Goal: Information Seeking & Learning: Learn about a topic

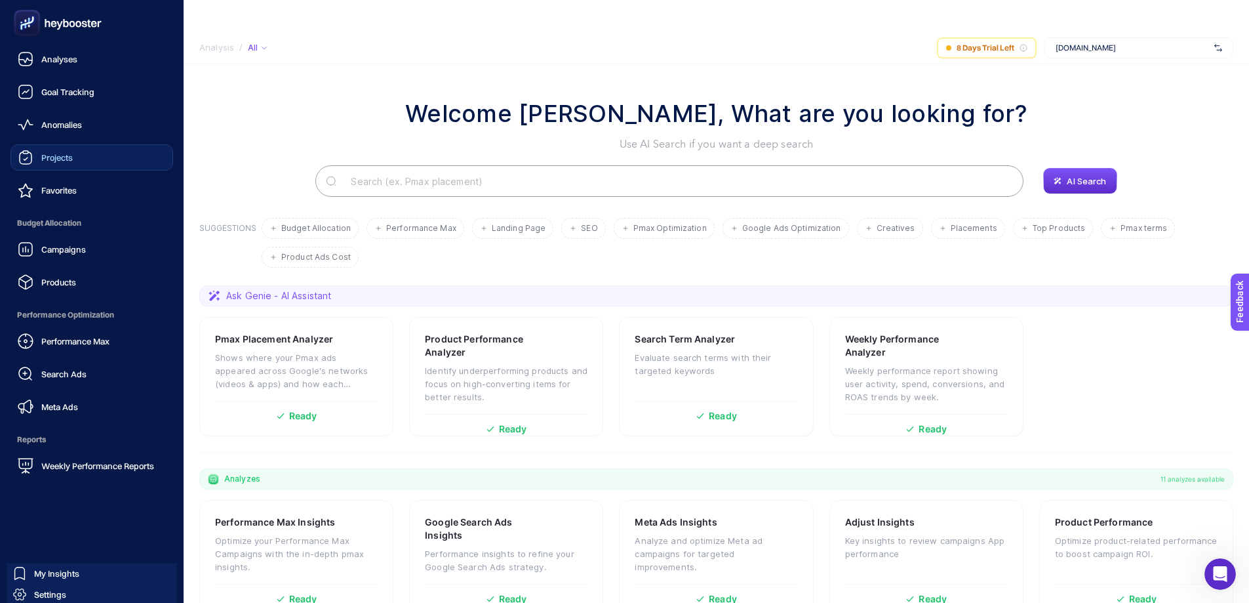
click at [60, 155] on span "Projects" at bounding box center [56, 157] width 31 height 10
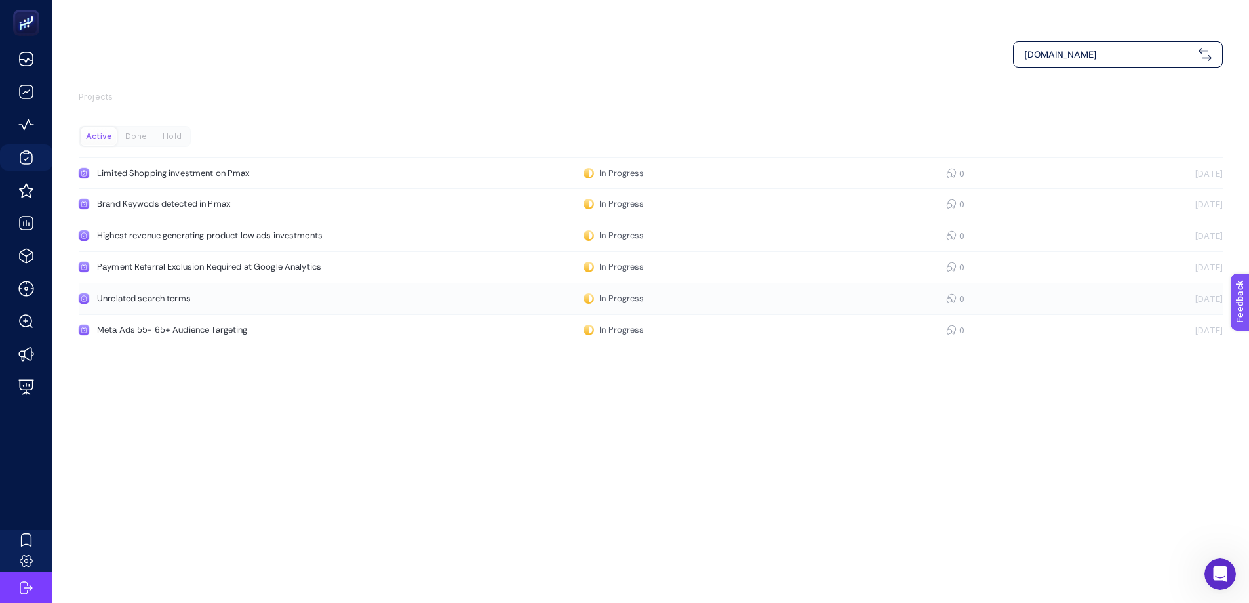
click at [124, 283] on link "Unrelated search terms In Progress 0 [DATE]" at bounding box center [651, 298] width 1144 height 31
click at [172, 168] on div "Limited Shopping investment on Pmax" at bounding box center [248, 173] width 303 height 10
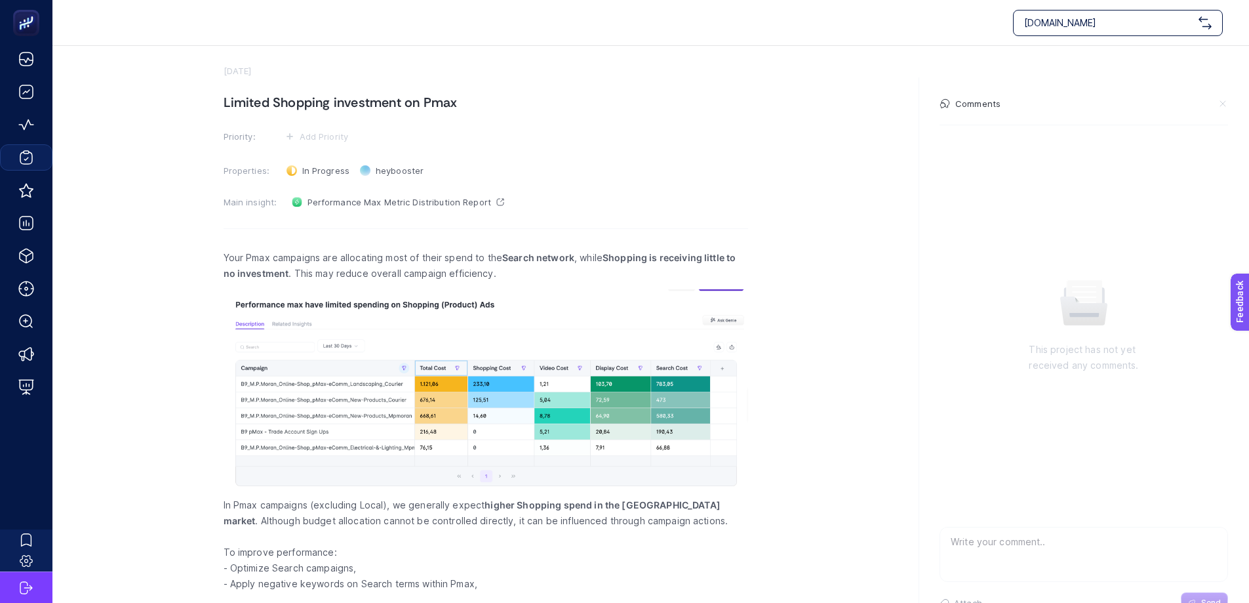
scroll to position [62, 0]
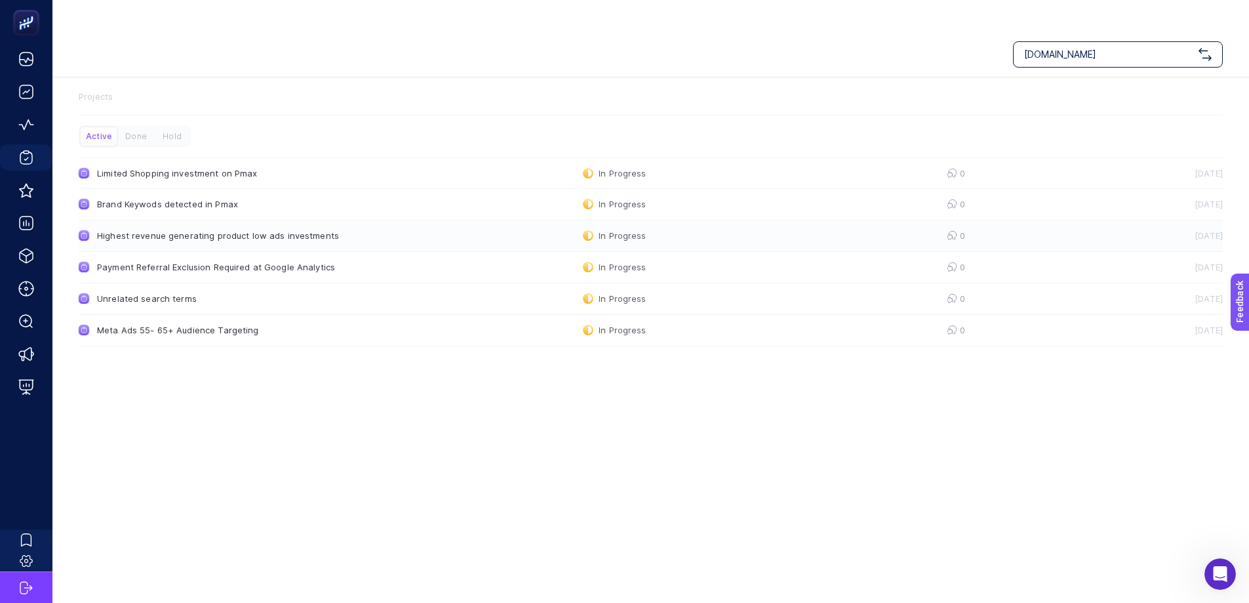
click at [127, 220] on link "Highest revenue generating product low ads investments In Progress 0 [DATE]" at bounding box center [651, 235] width 1144 height 31
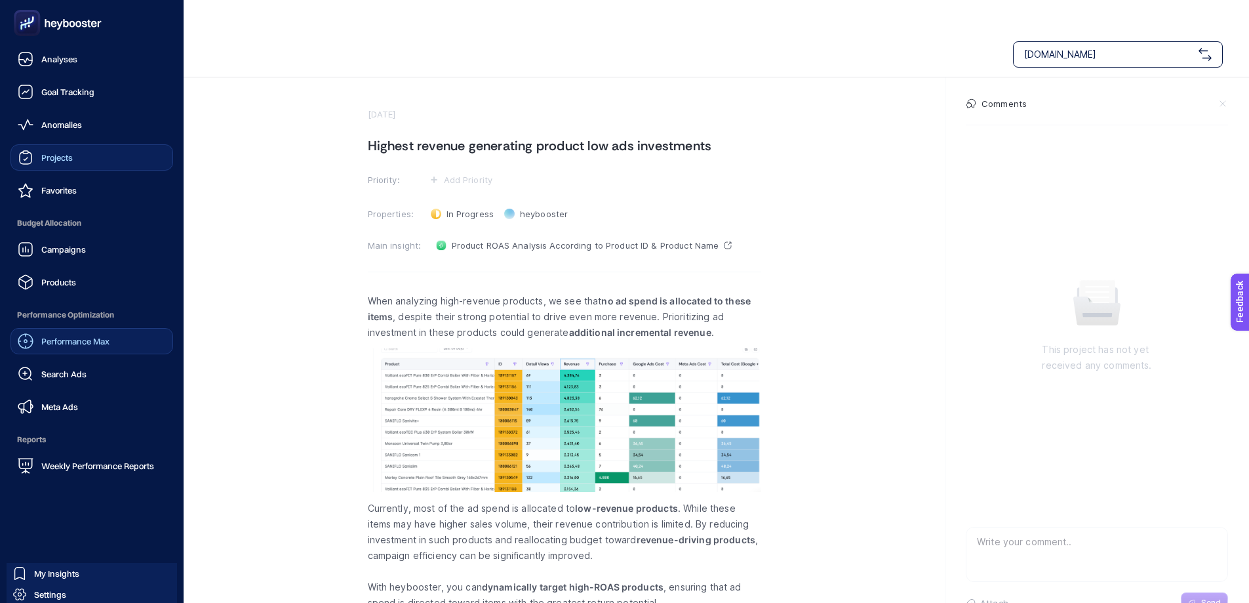
click at [81, 342] on span "Performance Max" at bounding box center [75, 341] width 68 height 10
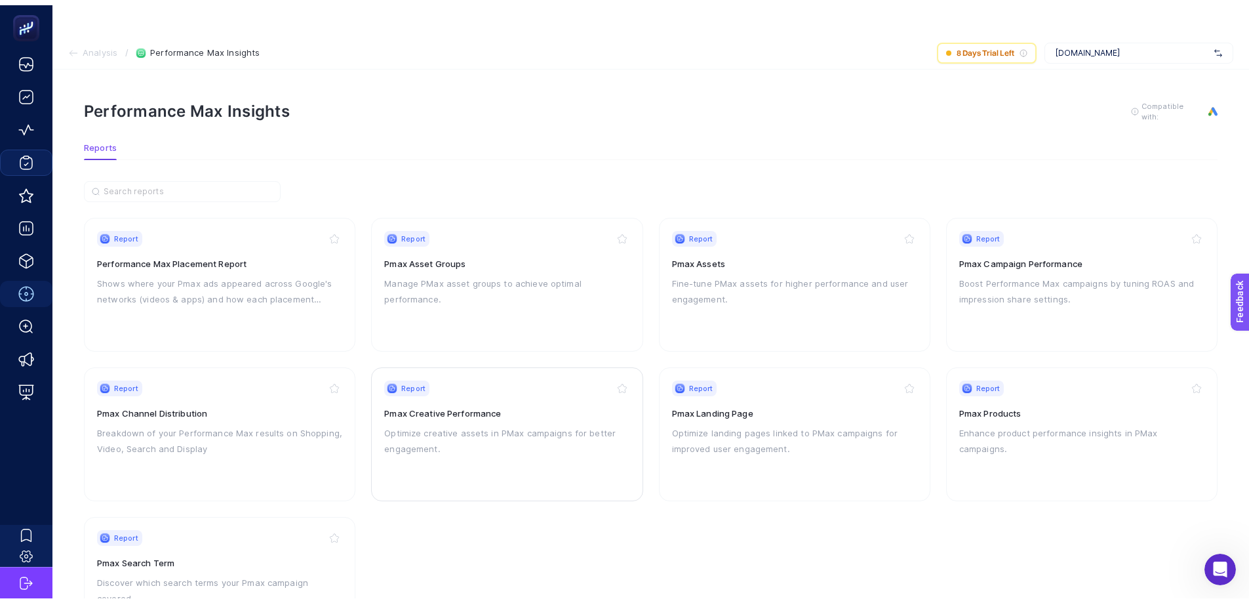
scroll to position [56, 0]
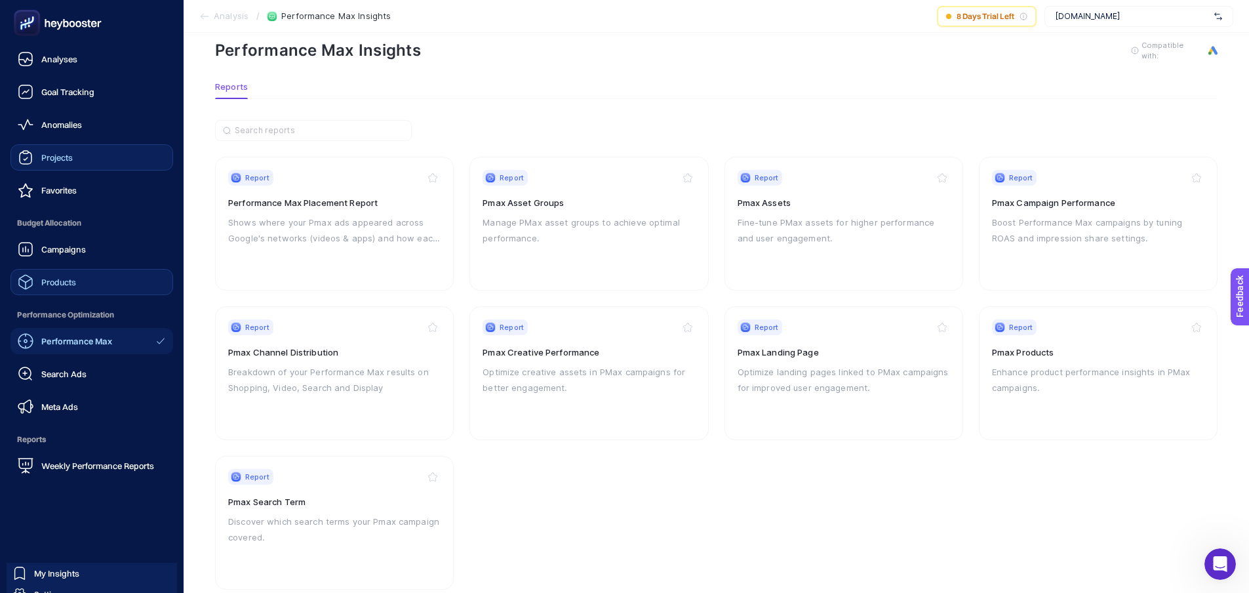
click at [60, 279] on span "Products" at bounding box center [58, 282] width 35 height 10
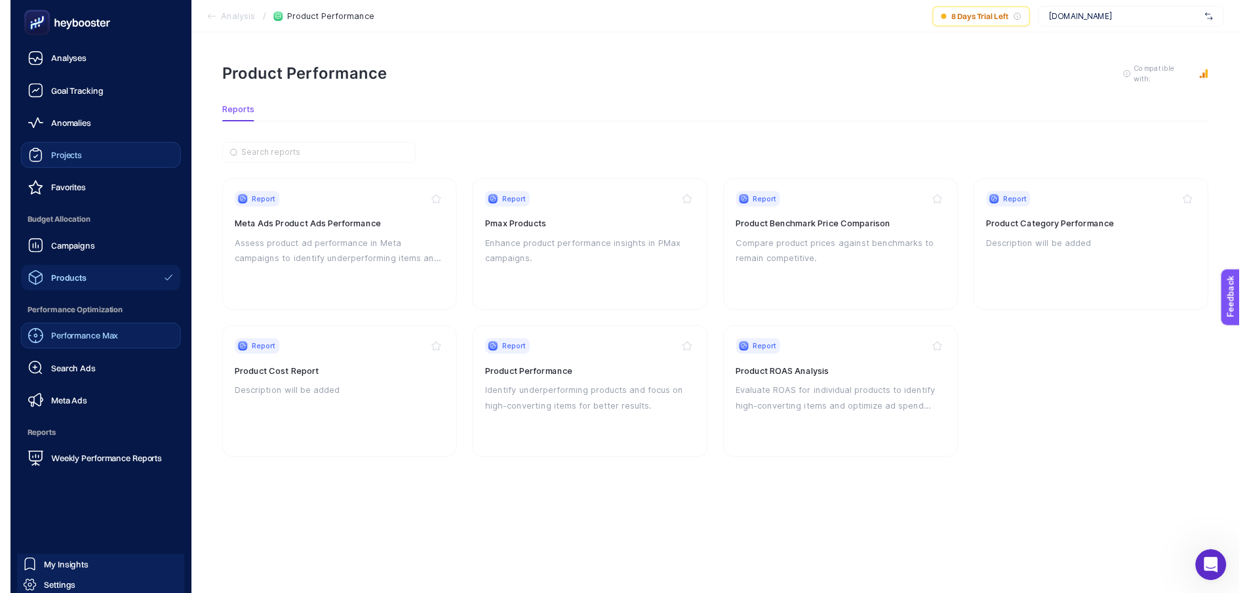
scroll to position [15, 0]
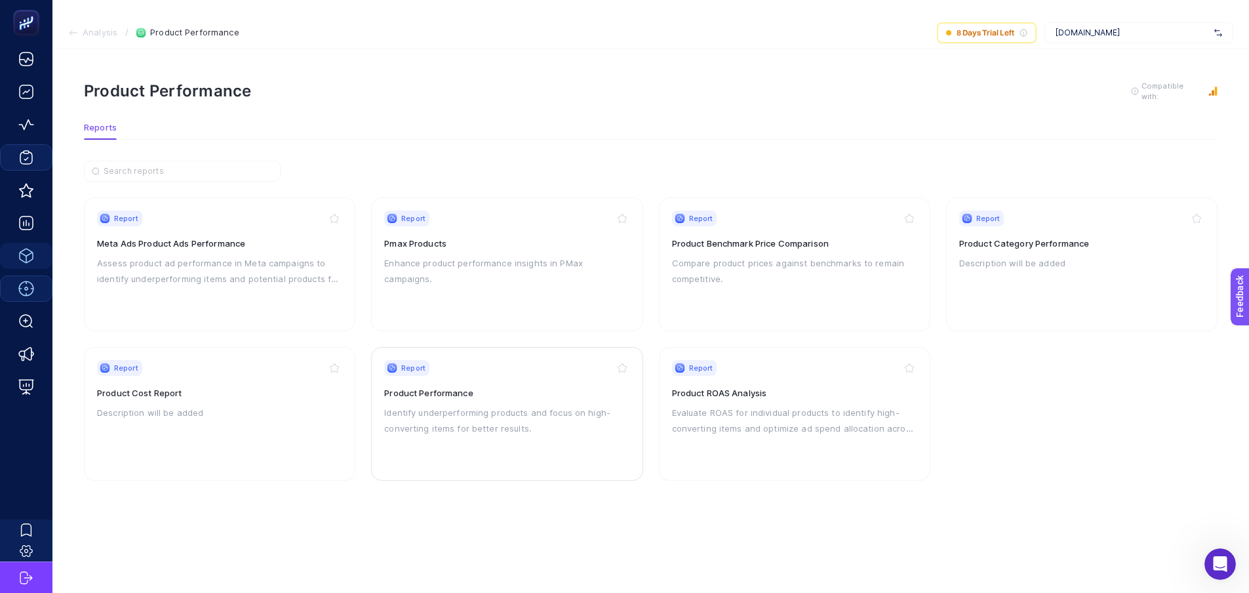
click at [485, 386] on h3 "Product Performance" at bounding box center [506, 392] width 245 height 13
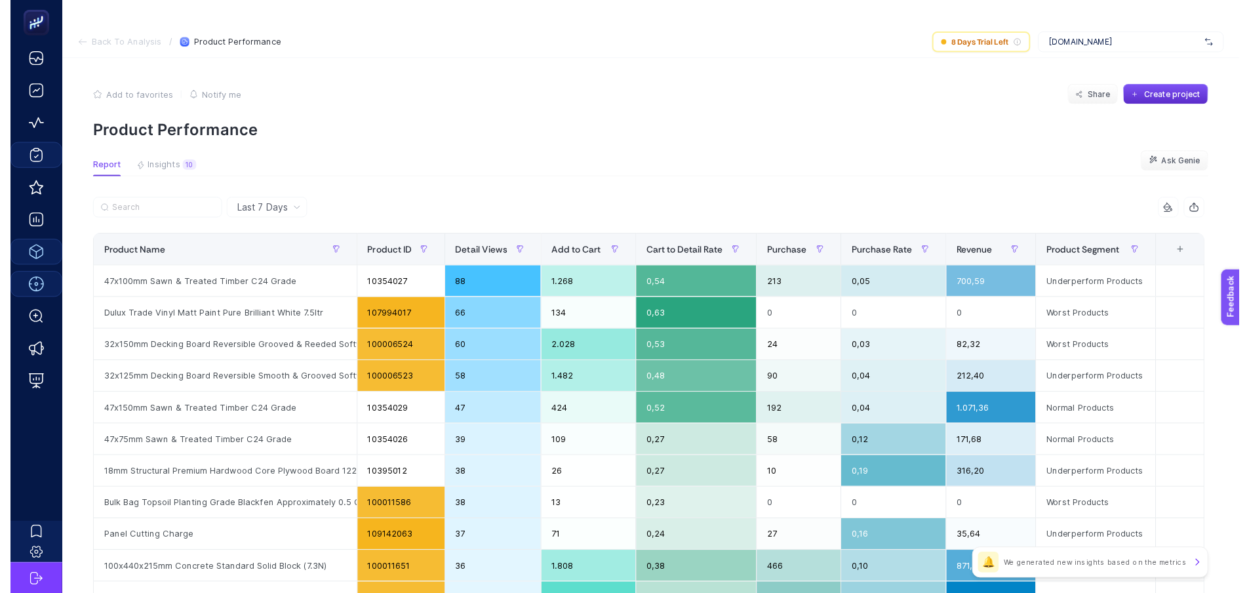
scroll to position [15, 0]
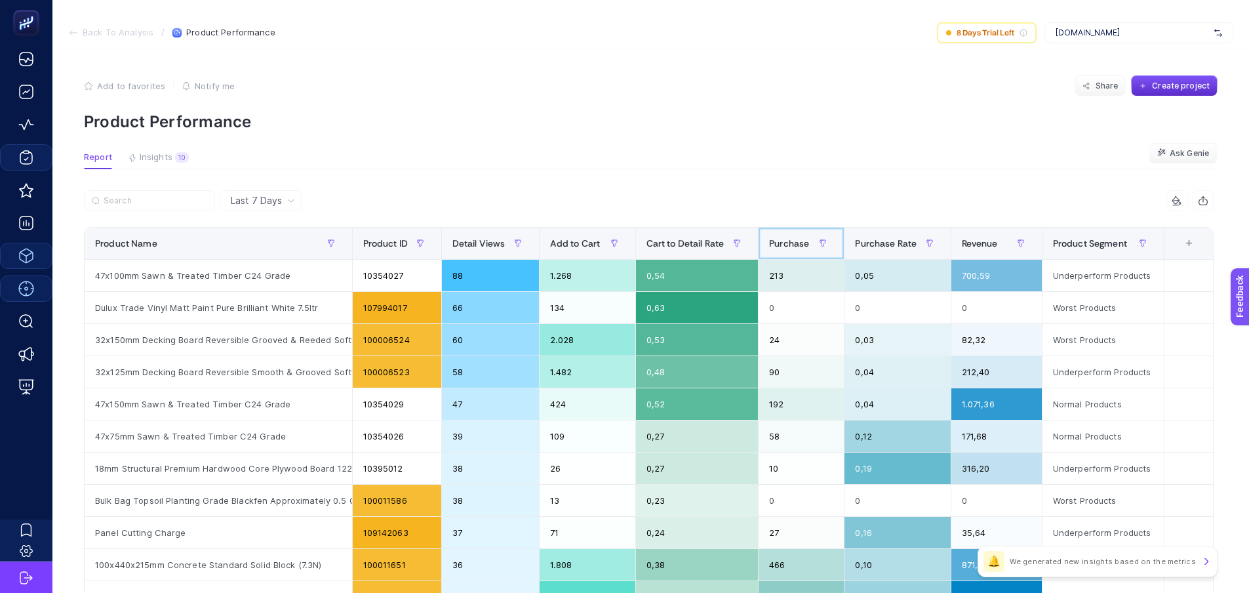
click at [803, 233] on div "Purchase" at bounding box center [801, 243] width 64 height 21
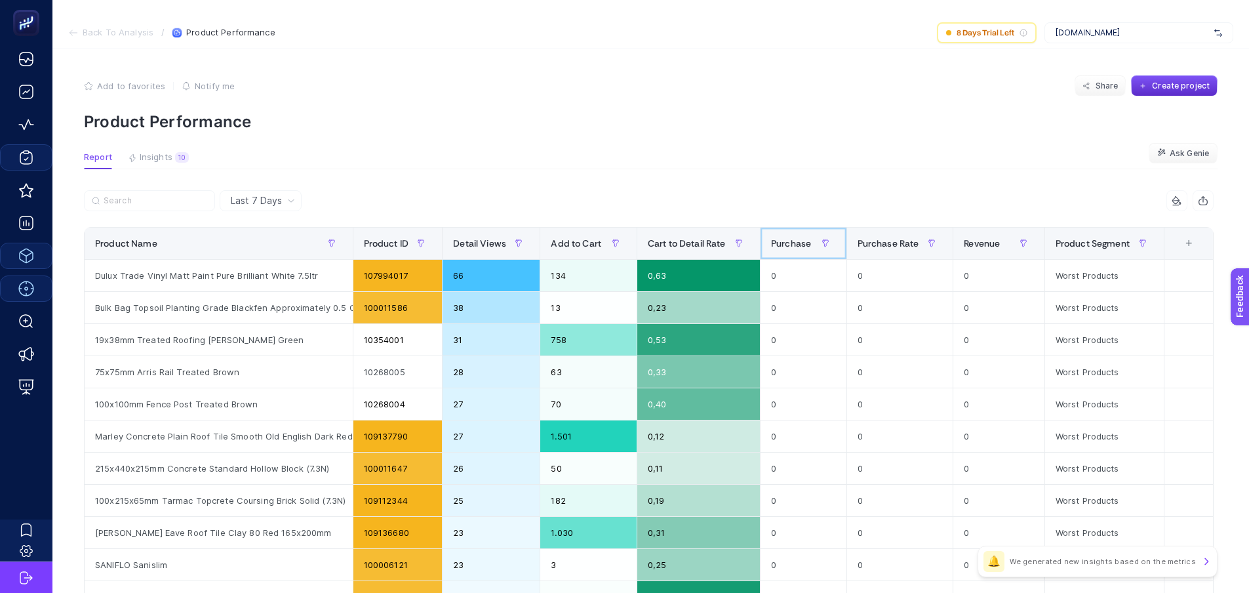
click at [803, 233] on div "Purchase" at bounding box center [803, 243] width 65 height 21
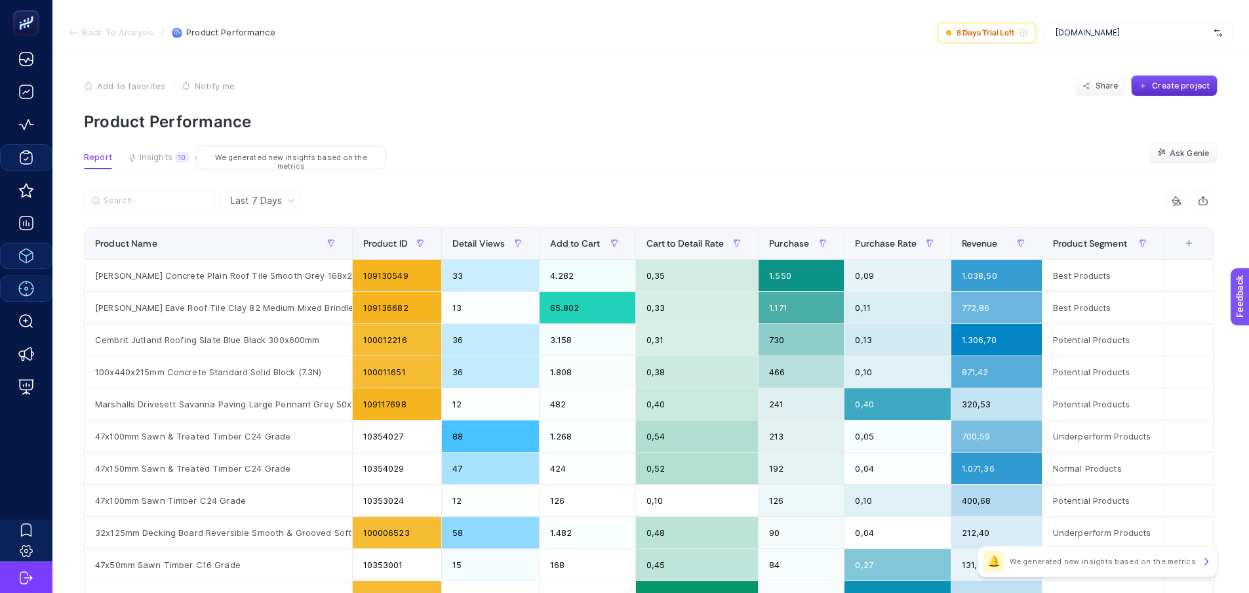
click at [167, 152] on span "Insights" at bounding box center [156, 157] width 33 height 10
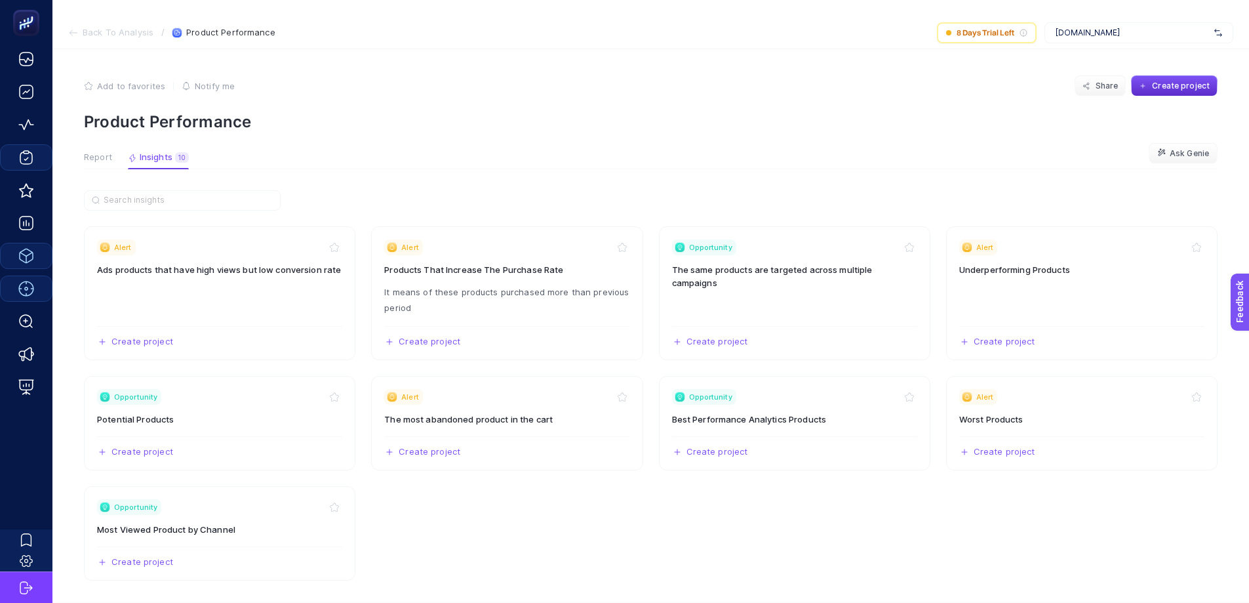
click at [100, 152] on span "Report" at bounding box center [98, 157] width 28 height 10
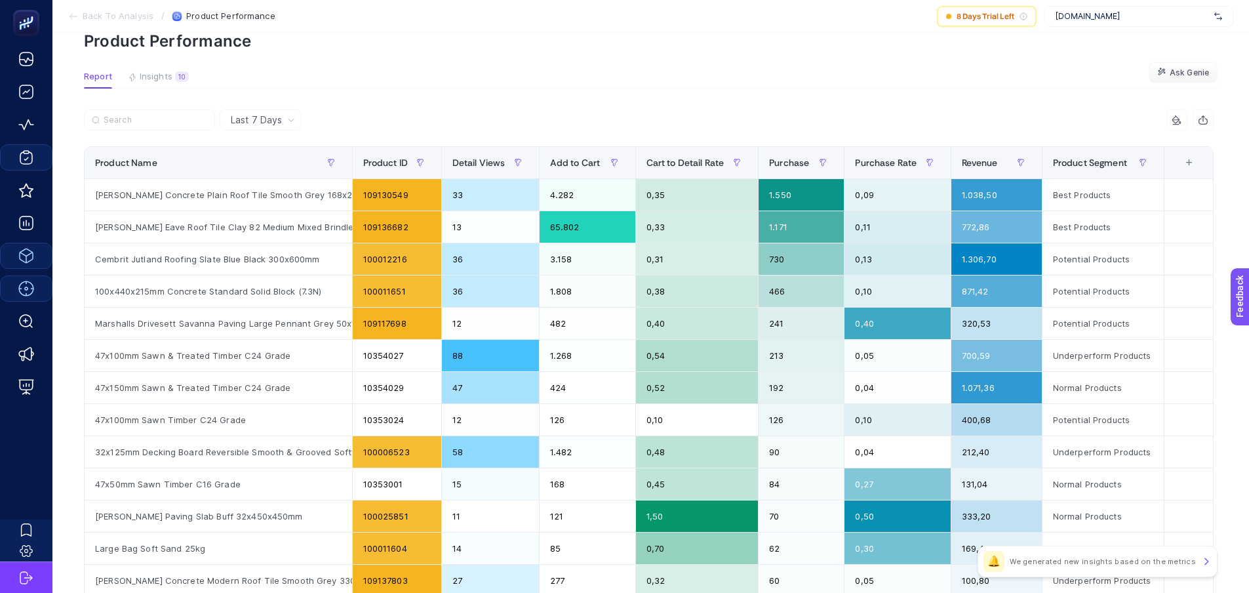
scroll to position [77, 0]
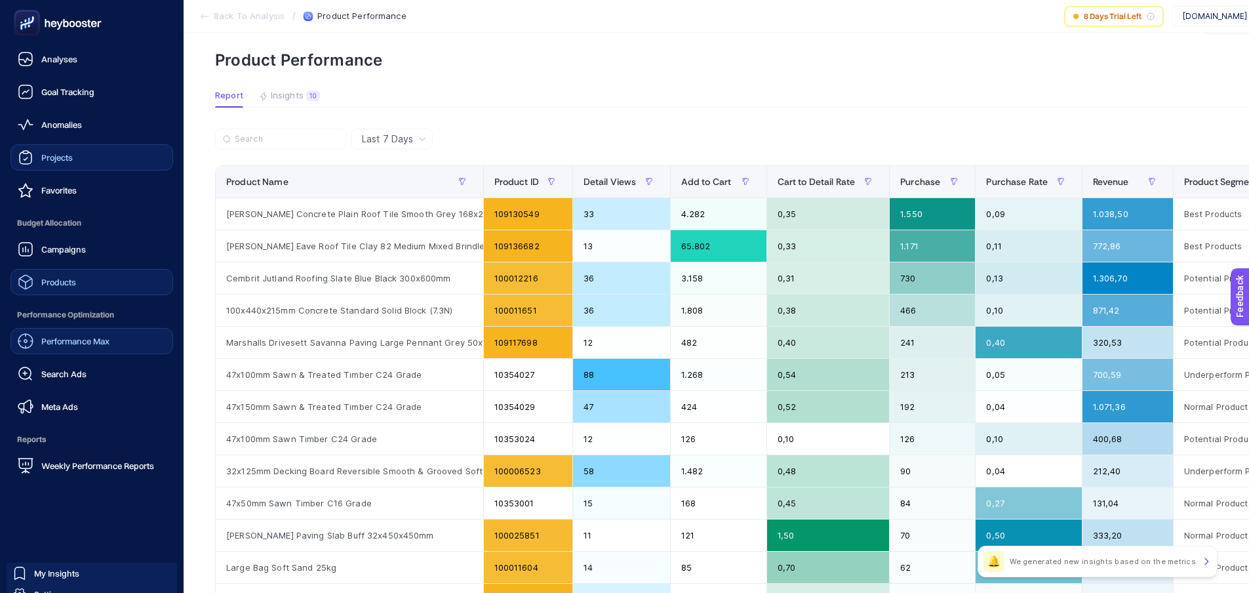
click at [79, 146] on link "Projects" at bounding box center [91, 157] width 163 height 26
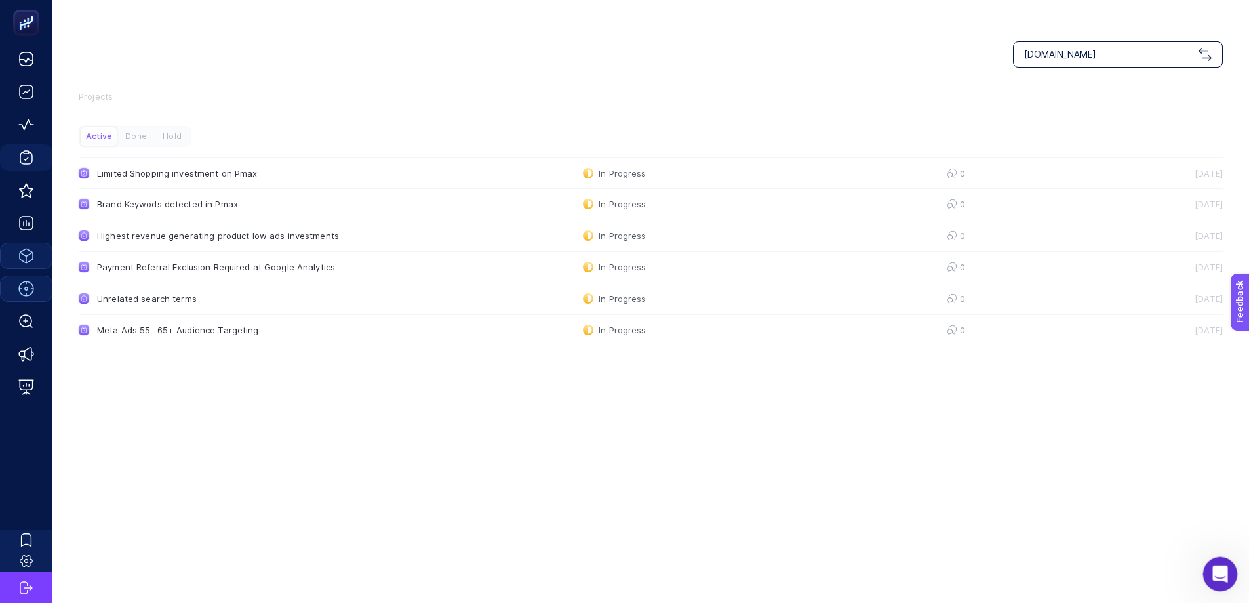
click at [1223, 566] on icon "Open Intercom Messenger" at bounding box center [1219, 572] width 22 height 22
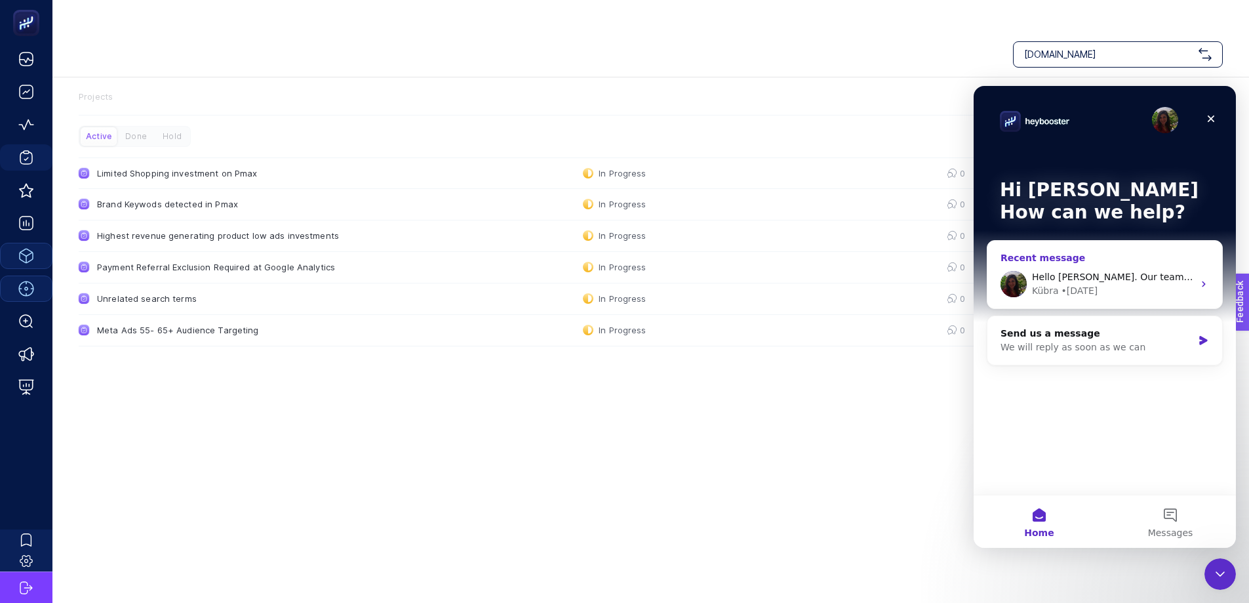
click at [1161, 286] on div "Kübra • [DATE]" at bounding box center [1112, 291] width 161 height 14
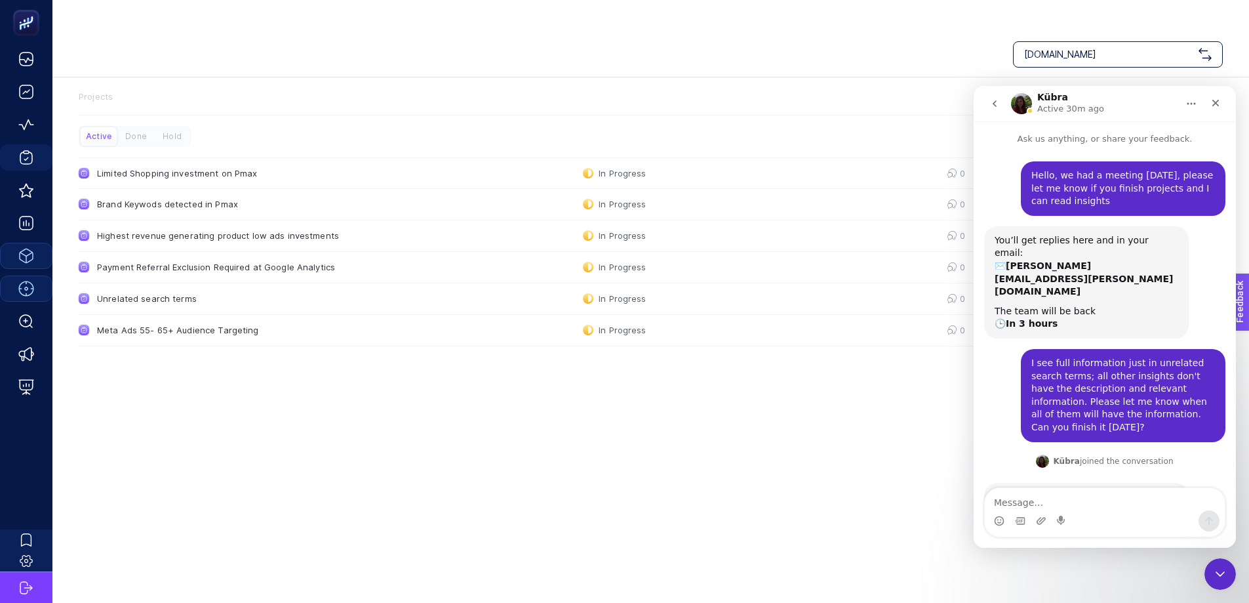
scroll to position [25, 0]
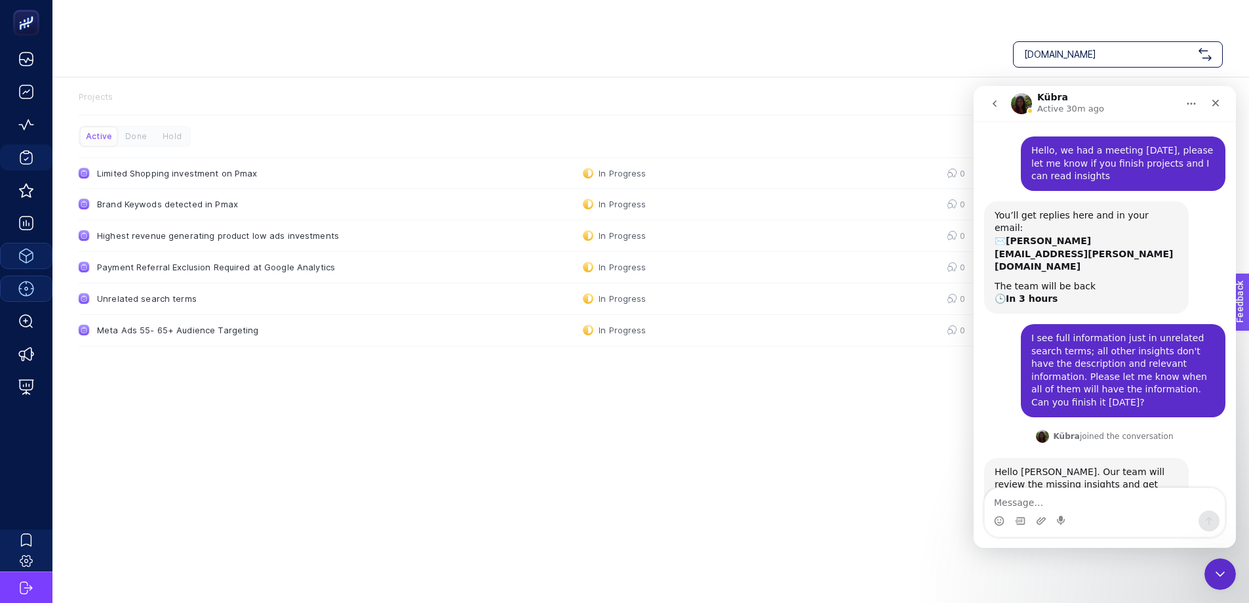
click at [860, 431] on div "[DOMAIN_NAME] Projects Active Done Hold Limited Shopping investment on Pmax In …" at bounding box center [624, 332] width 1249 height 603
click at [1219, 101] on icon "Close" at bounding box center [1216, 103] width 7 height 7
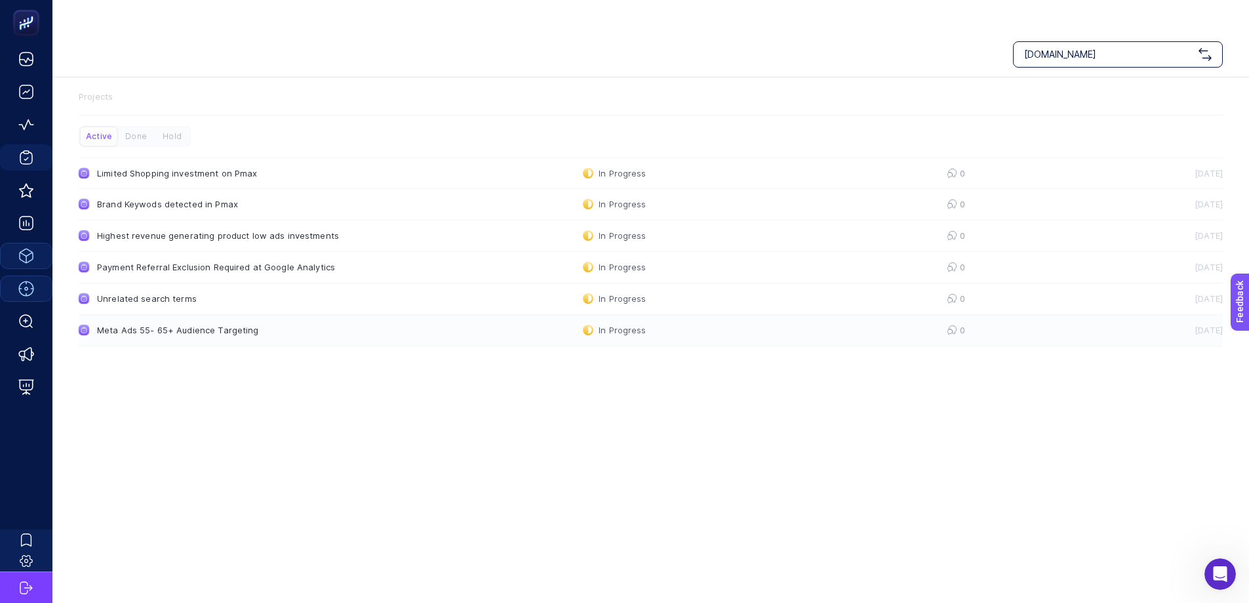
click at [305, 315] on link "Meta Ads 55- 65+ Audience Targeting In Progress 0 [DATE]" at bounding box center [651, 330] width 1144 height 31
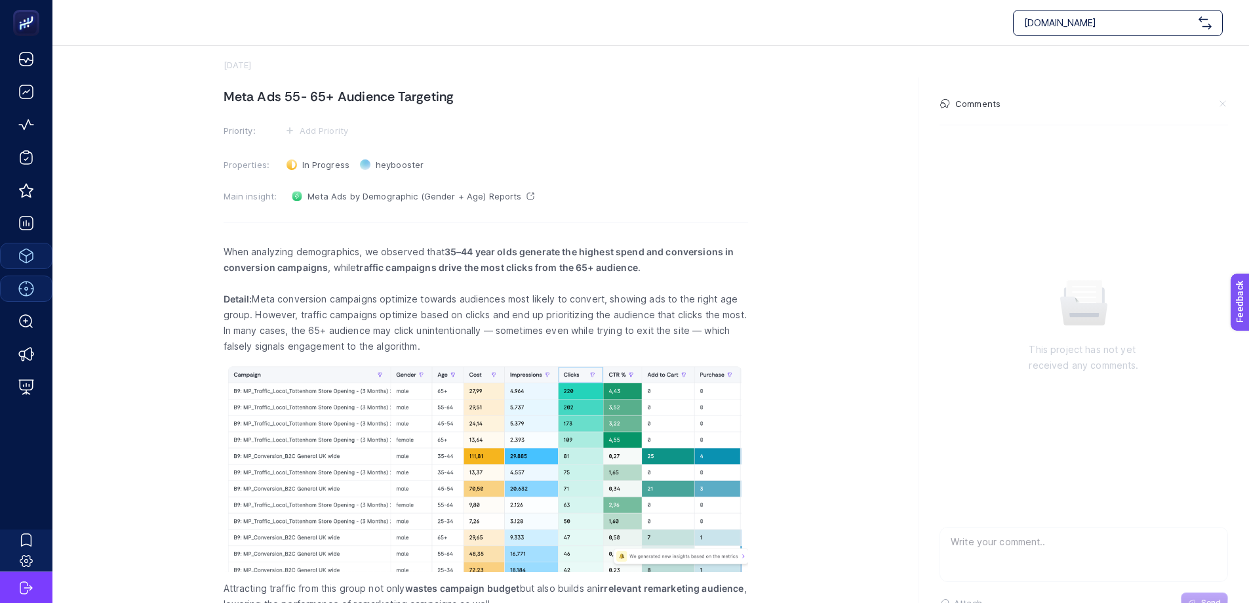
scroll to position [103, 0]
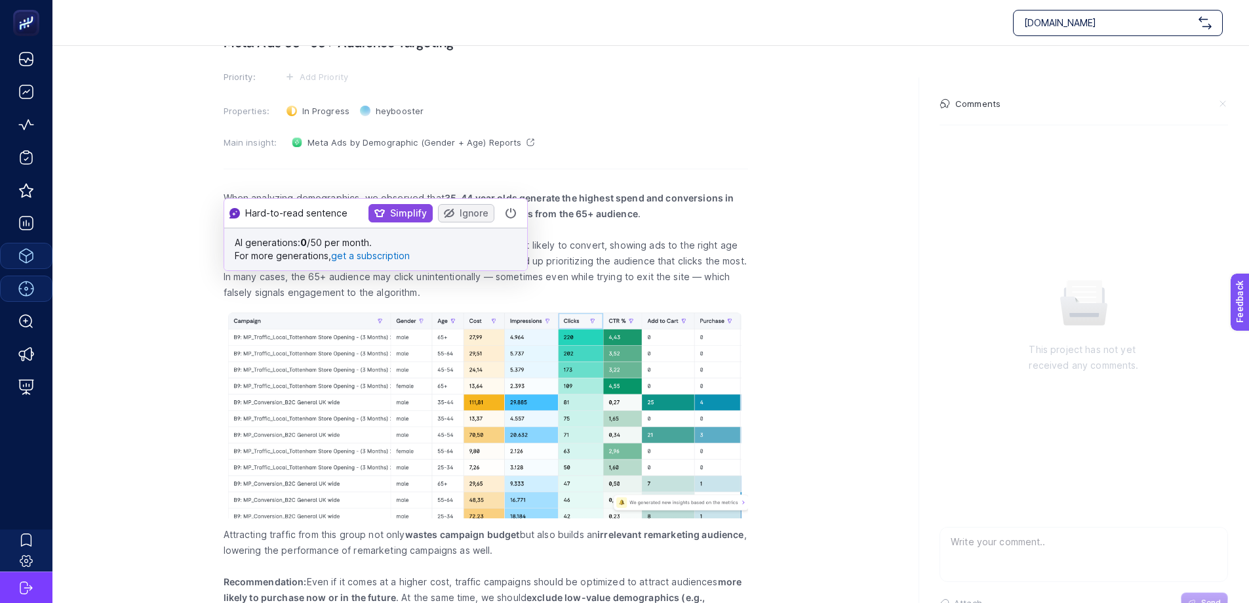
click at [817, 218] on section "[DATE] Meta Ads 55- 65+ Audience Targeting Priority: Add Priority Properties: I…" at bounding box center [650, 301] width 1197 height 655
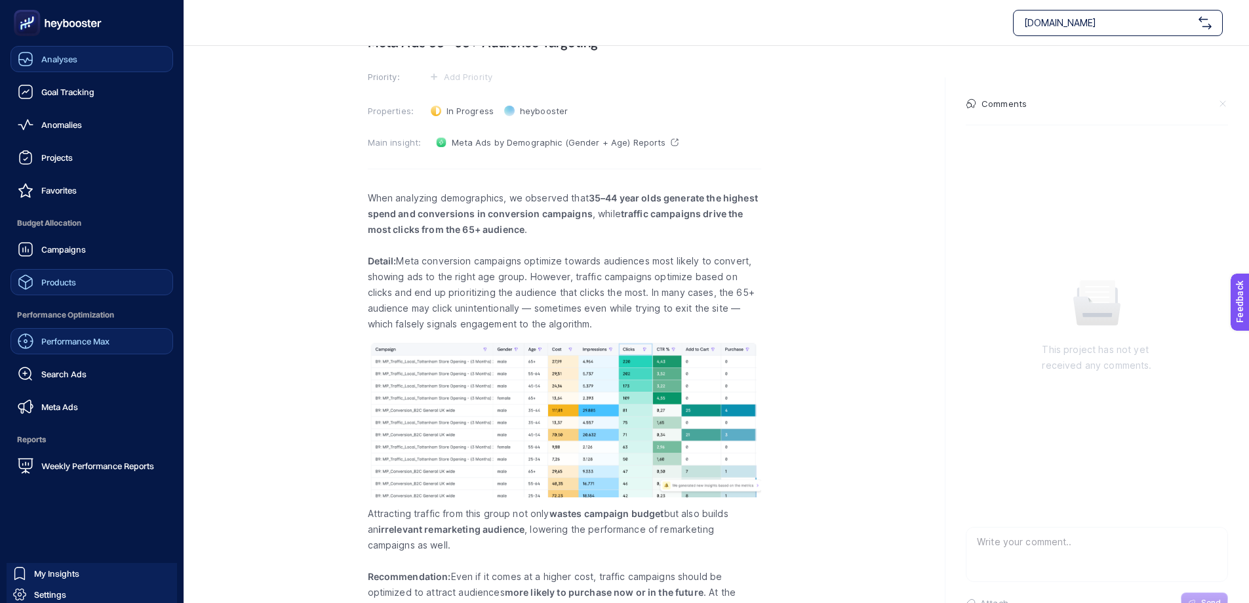
click at [38, 61] on div "Analyses" at bounding box center [48, 59] width 60 height 16
